Goal: Find specific page/section: Find specific page/section

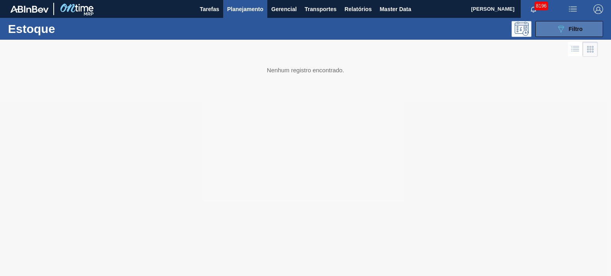
click at [566, 30] on div "089F7B8B-B2A5-4AFE-B5C0-19BA573D28AC Filtro" at bounding box center [569, 29] width 27 height 10
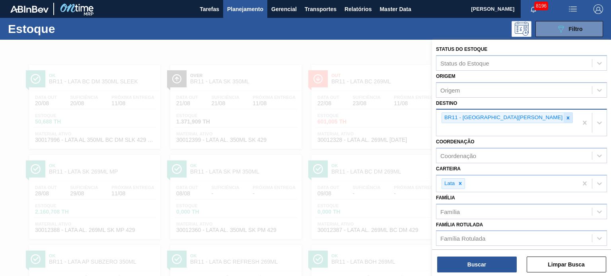
click at [567, 117] on icon at bounding box center [568, 118] width 3 height 3
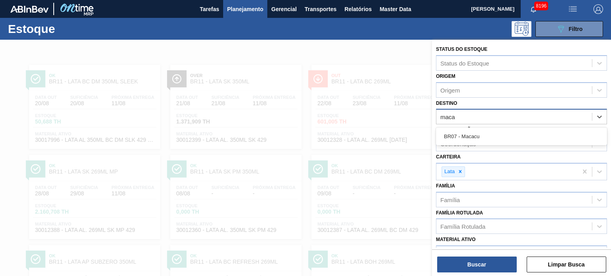
type input "macac"
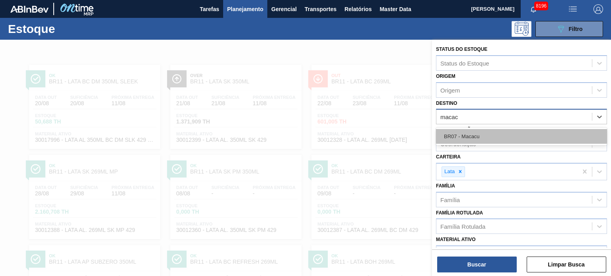
click at [488, 134] on div "BR07 - Macacu" at bounding box center [521, 136] width 171 height 15
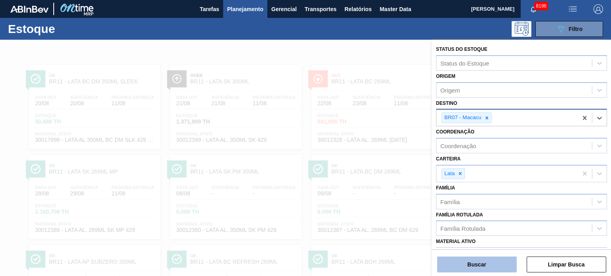
click at [478, 268] on button "Buscar" at bounding box center [477, 265] width 80 height 16
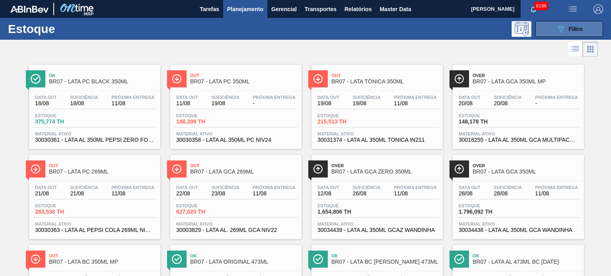
click at [570, 31] on span "Filtro" at bounding box center [576, 29] width 14 height 6
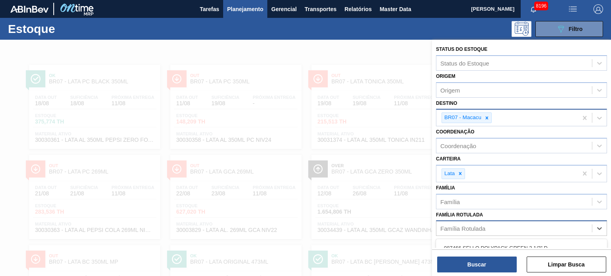
click at [493, 224] on div "Família Rotulada" at bounding box center [514, 229] width 156 height 12
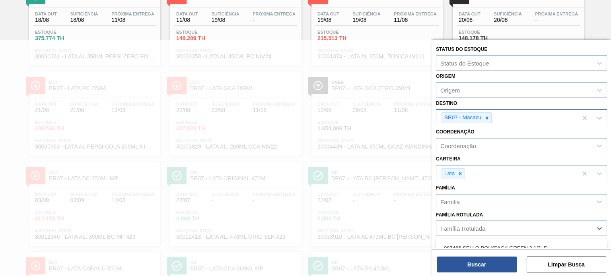
scroll to position [80, 0]
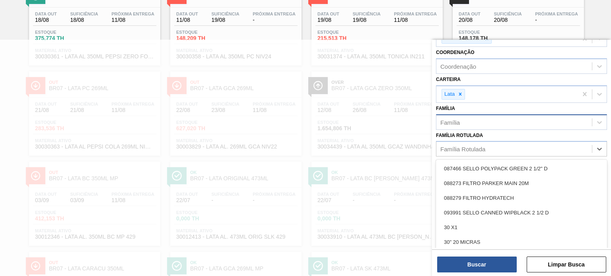
click at [496, 125] on div "Família" at bounding box center [514, 123] width 156 height 12
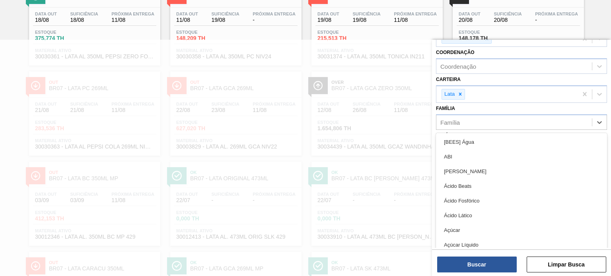
click at [517, 105] on div "Família option [BEES] Água focused, 1 of 101. 101 results available. Use Up and…" at bounding box center [521, 116] width 171 height 27
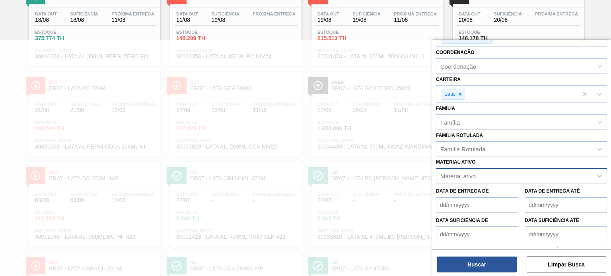
click at [494, 171] on div "Material ativo" at bounding box center [514, 177] width 156 height 12
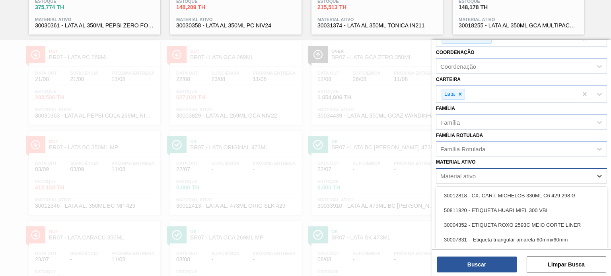
paste ativo "30017304"
type ativo "30017304"
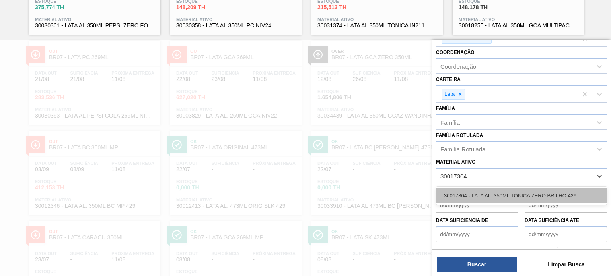
click at [499, 192] on div "30017304 - LATA AL. 350ML TONICA ZERO BRILHO 429" at bounding box center [521, 196] width 171 height 15
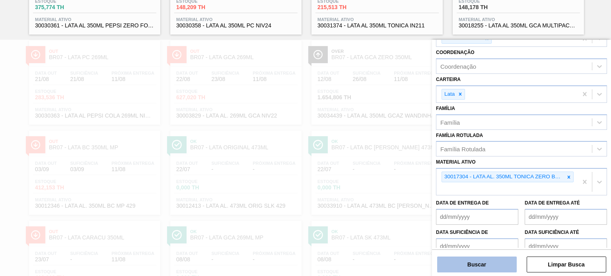
click at [488, 265] on button "Buscar" at bounding box center [477, 265] width 80 height 16
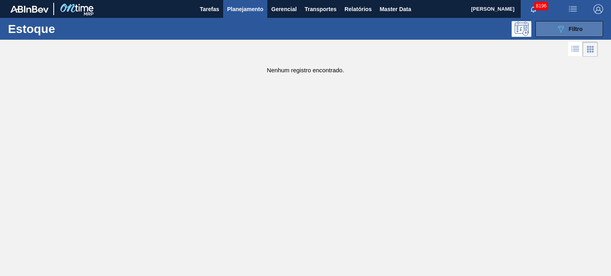
click at [560, 24] on icon "089F7B8B-B2A5-4AFE-B5C0-19BA573D28AC" at bounding box center [561, 29] width 10 height 10
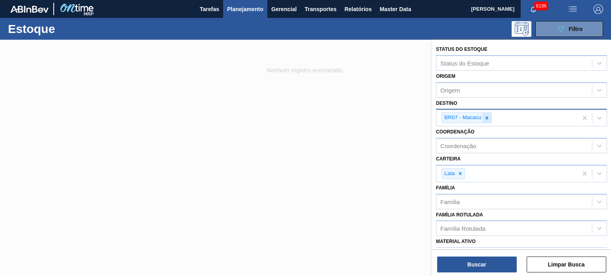
click at [489, 117] on icon at bounding box center [487, 118] width 6 height 6
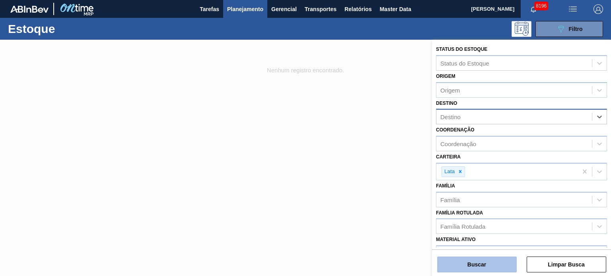
click at [494, 266] on button "Buscar" at bounding box center [477, 265] width 80 height 16
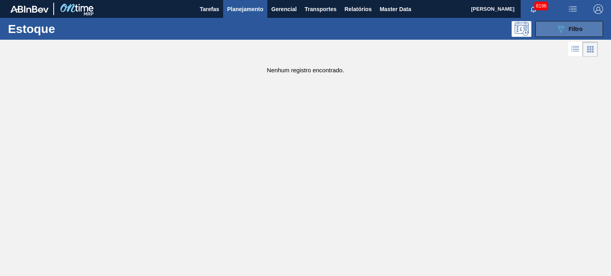
click at [560, 36] on button "089F7B8B-B2A5-4AFE-B5C0-19BA573D28AC Filtro" at bounding box center [569, 29] width 68 height 16
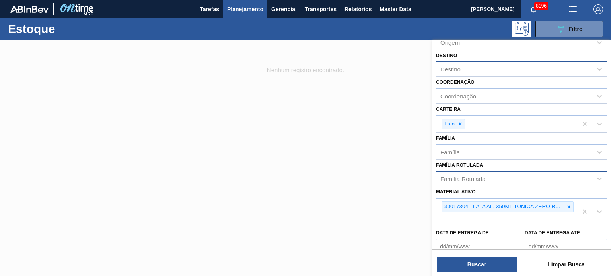
scroll to position [80, 0]
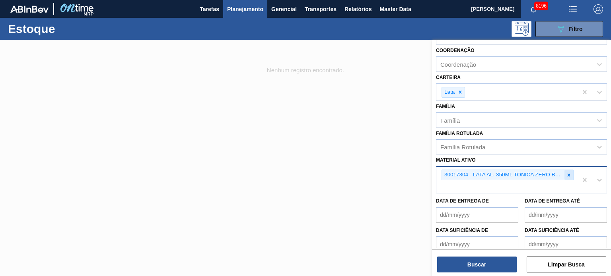
click at [566, 175] on icon at bounding box center [569, 176] width 6 height 6
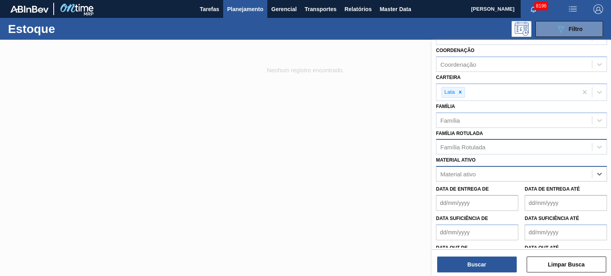
scroll to position [0, 0]
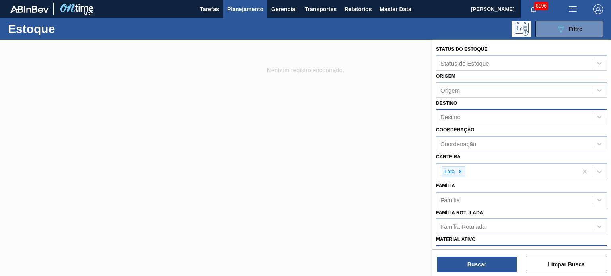
click at [474, 116] on div "Destino" at bounding box center [514, 117] width 156 height 12
type input "macac"
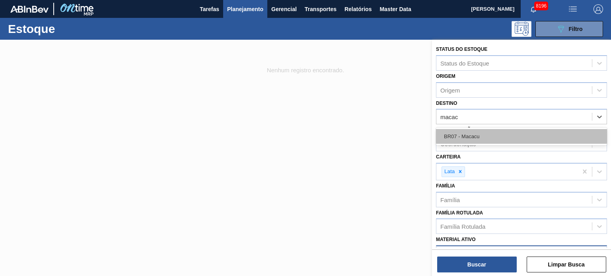
click at [498, 129] on div "BR07 - Macacu" at bounding box center [521, 136] width 171 height 15
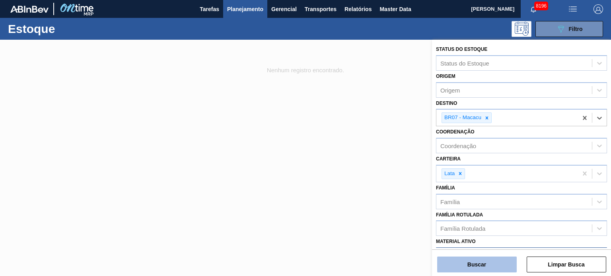
click at [484, 264] on button "Buscar" at bounding box center [477, 265] width 80 height 16
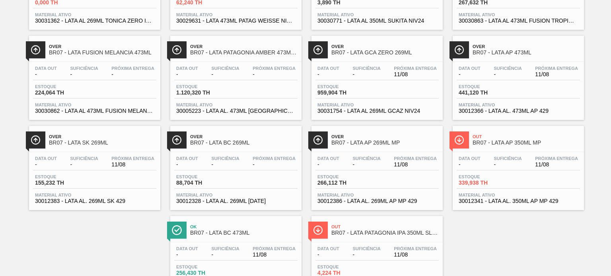
scroll to position [973, 0]
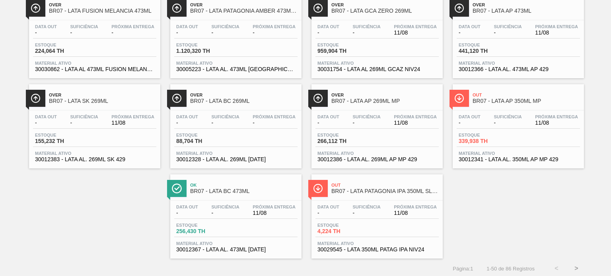
click at [577, 267] on button ">" at bounding box center [576, 269] width 20 height 20
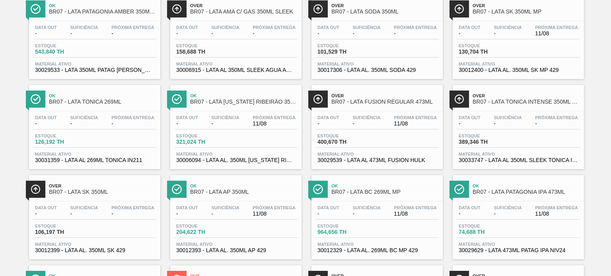
scroll to position [0, 0]
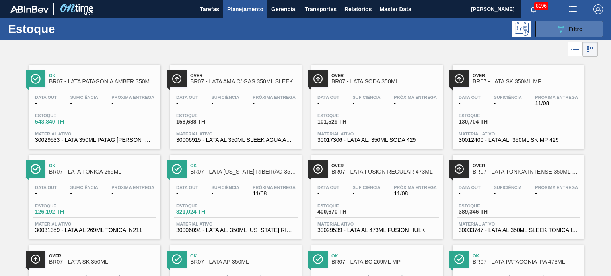
click at [566, 27] on div "089F7B8B-B2A5-4AFE-B5C0-19BA573D28AC Filtro" at bounding box center [569, 29] width 27 height 10
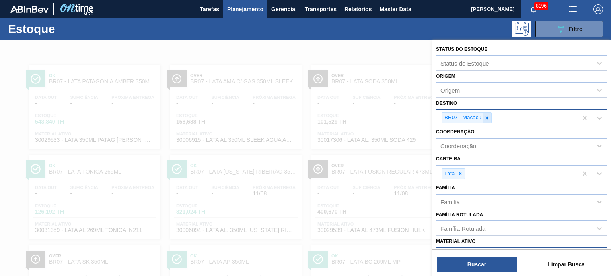
click at [484, 119] on icon at bounding box center [487, 118] width 6 height 6
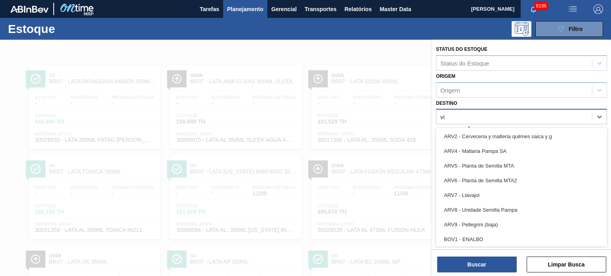
type input "via"
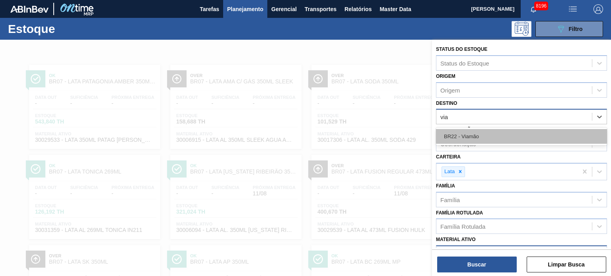
click at [482, 130] on div "BR22 - Viamão" at bounding box center [521, 136] width 171 height 15
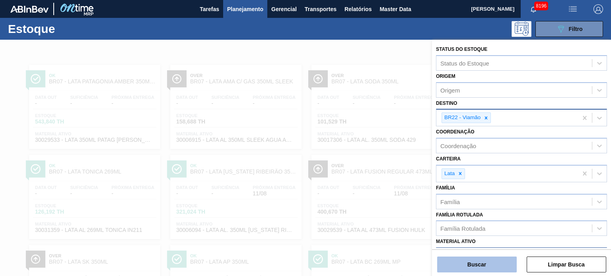
click at [478, 262] on button "Buscar" at bounding box center [477, 265] width 80 height 16
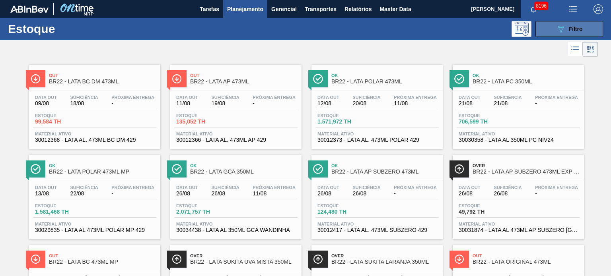
click at [566, 26] on div "089F7B8B-B2A5-4AFE-B5C0-19BA573D28AC Filtro" at bounding box center [569, 29] width 27 height 10
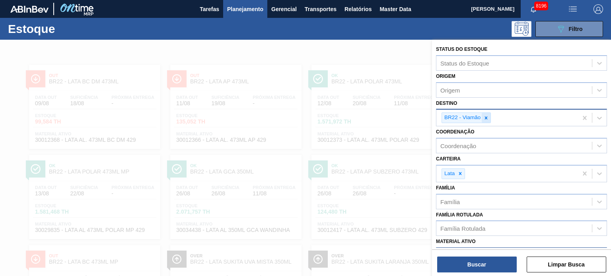
click at [489, 116] on div at bounding box center [486, 118] width 9 height 10
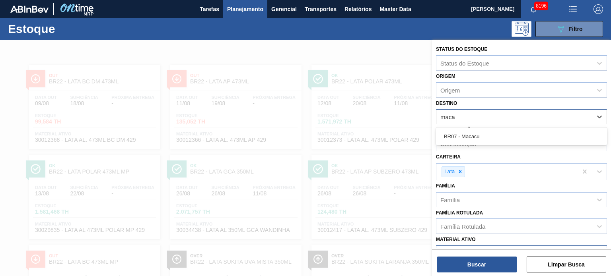
type input "macac"
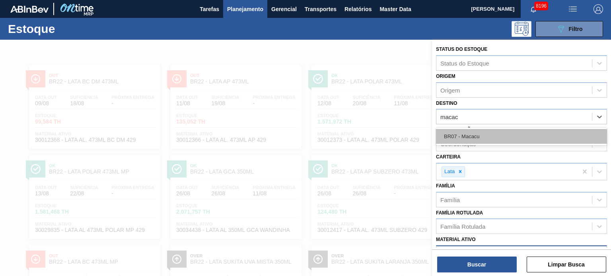
click at [501, 130] on div "BR07 - Macacu" at bounding box center [521, 136] width 171 height 15
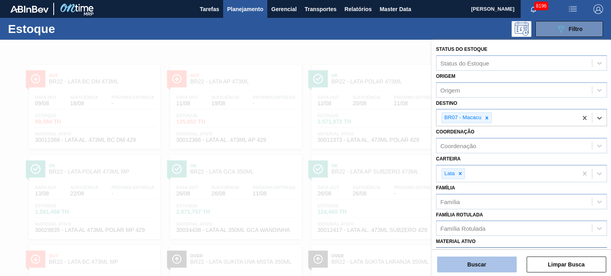
click at [475, 262] on button "Buscar" at bounding box center [477, 265] width 80 height 16
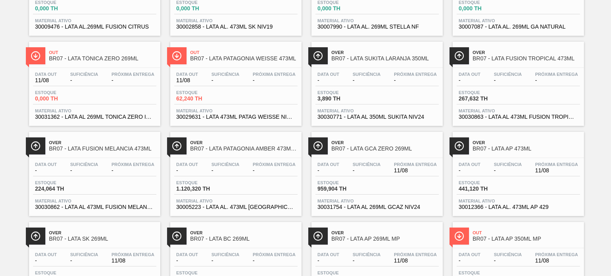
scroll to position [973, 0]
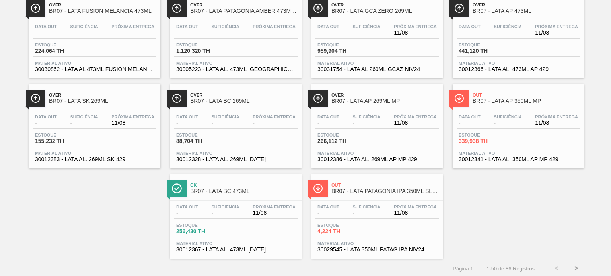
click at [573, 266] on button ">" at bounding box center [576, 269] width 20 height 20
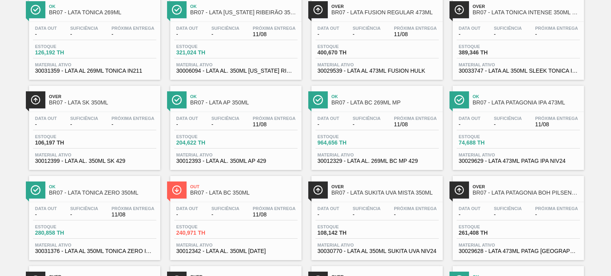
scroll to position [239, 0]
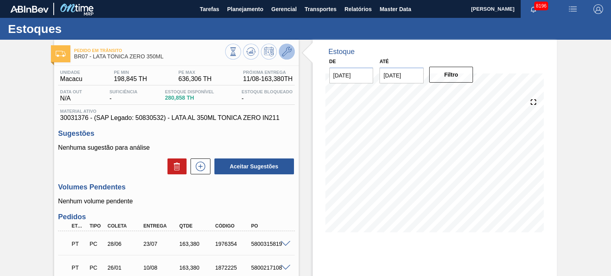
click at [289, 51] on icon at bounding box center [287, 52] width 10 height 10
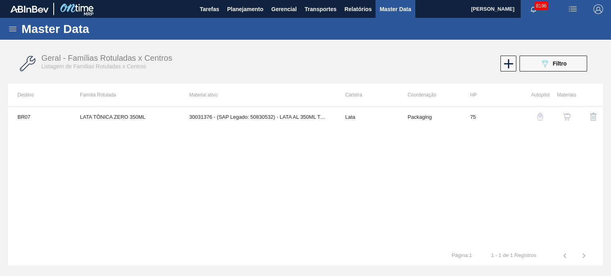
click at [562, 115] on div "button" at bounding box center [567, 117] width 10 height 8
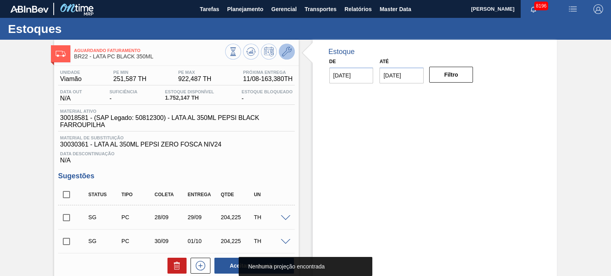
click at [282, 47] on icon at bounding box center [287, 52] width 10 height 10
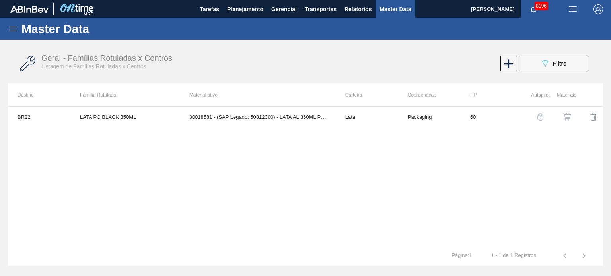
click at [568, 116] on img "button" at bounding box center [567, 117] width 8 height 8
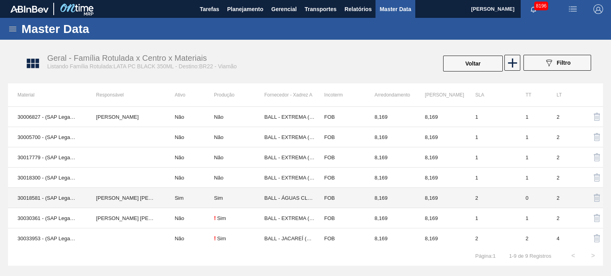
scroll to position [42, 0]
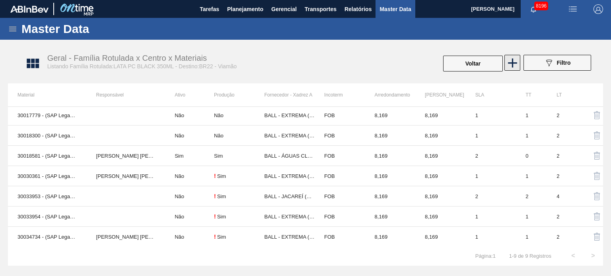
click at [510, 62] on icon at bounding box center [512, 62] width 9 height 9
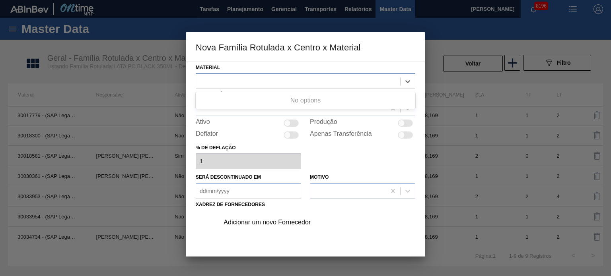
click at [268, 86] on div at bounding box center [298, 82] width 204 height 12
click at [266, 82] on div at bounding box center [298, 82] width 204 height 12
click at [265, 82] on div at bounding box center [298, 82] width 204 height 12
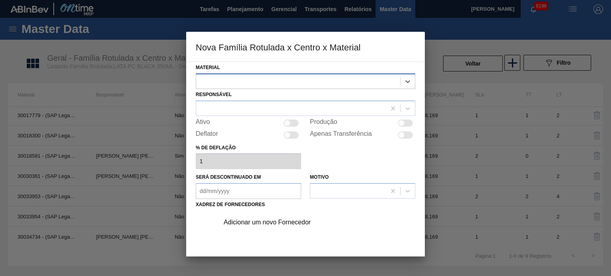
click at [265, 82] on div at bounding box center [298, 82] width 204 height 12
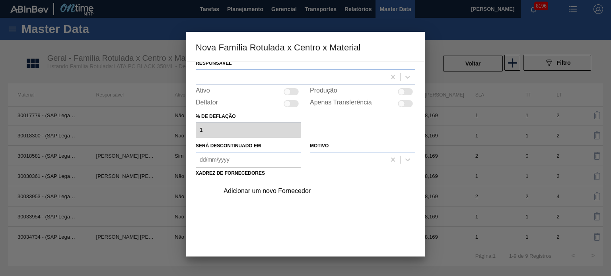
scroll to position [81, 0]
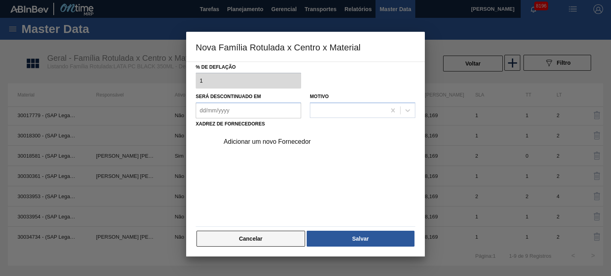
click at [286, 235] on button "Cancelar" at bounding box center [250, 239] width 109 height 16
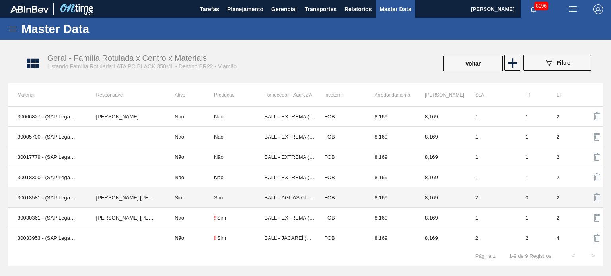
scroll to position [0, 0]
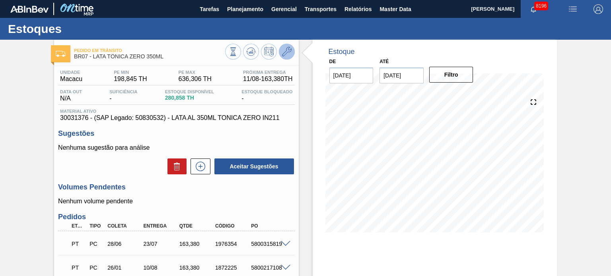
click at [293, 54] on button at bounding box center [287, 52] width 16 height 16
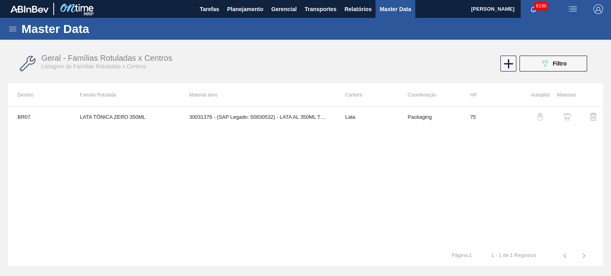
click at [571, 115] on button "button" at bounding box center [566, 116] width 19 height 19
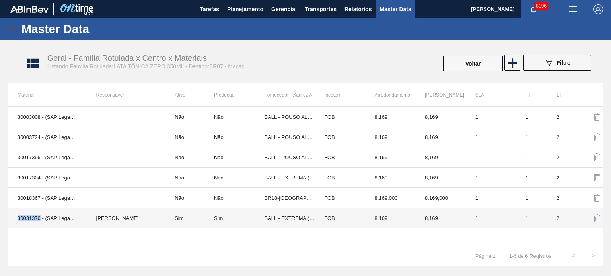
drag, startPoint x: 16, startPoint y: 216, endPoint x: 40, endPoint y: 218, distance: 24.3
click at [40, 218] on td "30031376 - (SAP Legado: 50830532) - LATA AL 350ML TONICA ZERO IN211" at bounding box center [47, 218] width 79 height 20
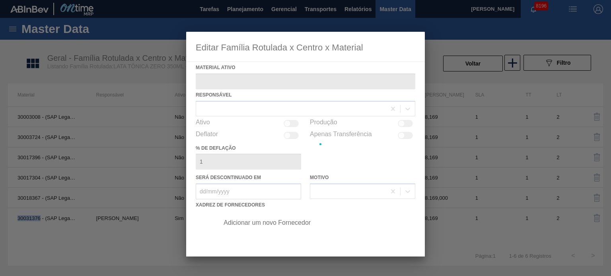
type ativo "30031376 - (SAP Legado: 50830532) - LATA AL 350ML TONICA ZERO IN211"
checkbox input "true"
copy td "30031376"
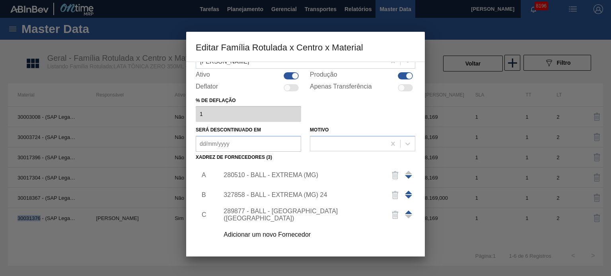
scroll to position [81, 0]
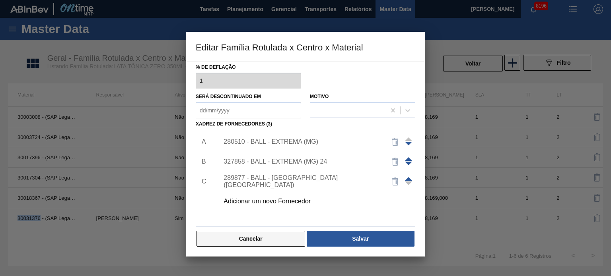
click at [278, 238] on button "Cancelar" at bounding box center [250, 239] width 109 height 16
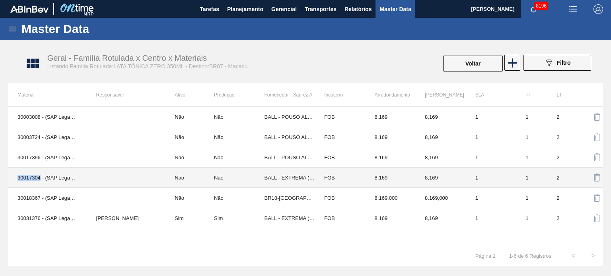
drag, startPoint x: 17, startPoint y: 175, endPoint x: 40, endPoint y: 177, distance: 22.4
click at [40, 177] on td "30017304 - (SAP Legado: 50800202) - LATA AL. 350ML TONICA ZERO BRILHO 429" at bounding box center [47, 178] width 79 height 20
copy td "30017304"
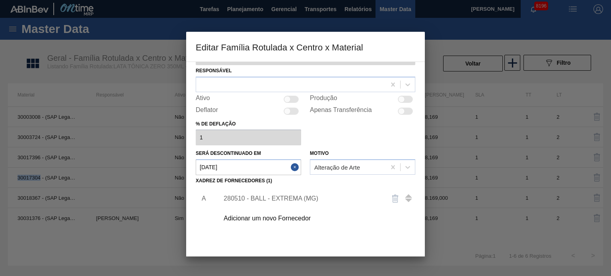
scroll to position [0, 0]
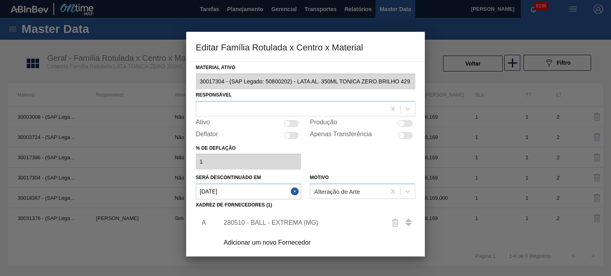
click at [189, 80] on div "Material ativo 30017304 - (SAP Legado: 50800202) - LATA AL. 350ML TONICA ZERO B…" at bounding box center [305, 159] width 239 height 195
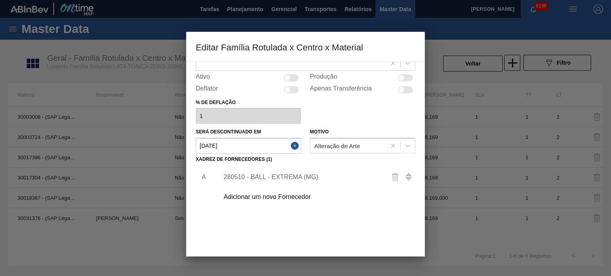
scroll to position [81, 0]
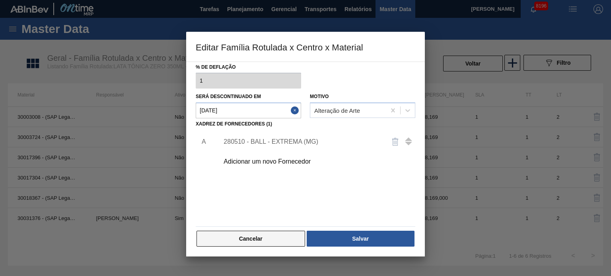
click at [277, 241] on button "Cancelar" at bounding box center [250, 239] width 109 height 16
